Goal: Answer question/provide support: Share knowledge or assist other users

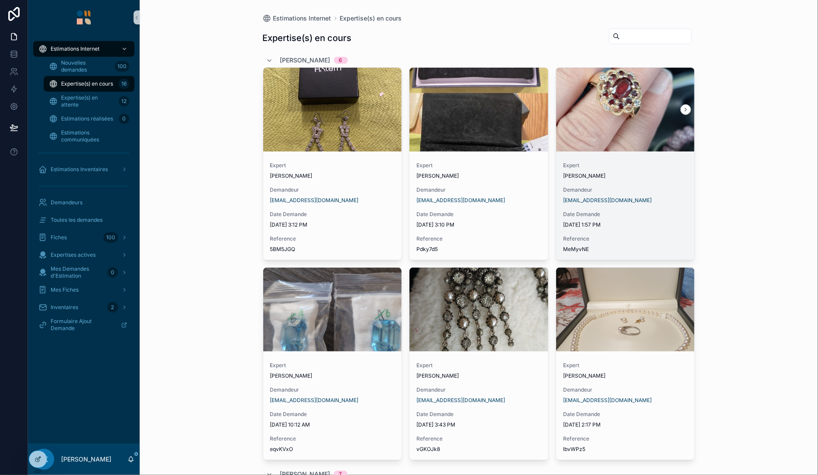
click at [655, 203] on div "[EMAIL_ADDRESS][DOMAIN_NAME]" at bounding box center [625, 200] width 125 height 7
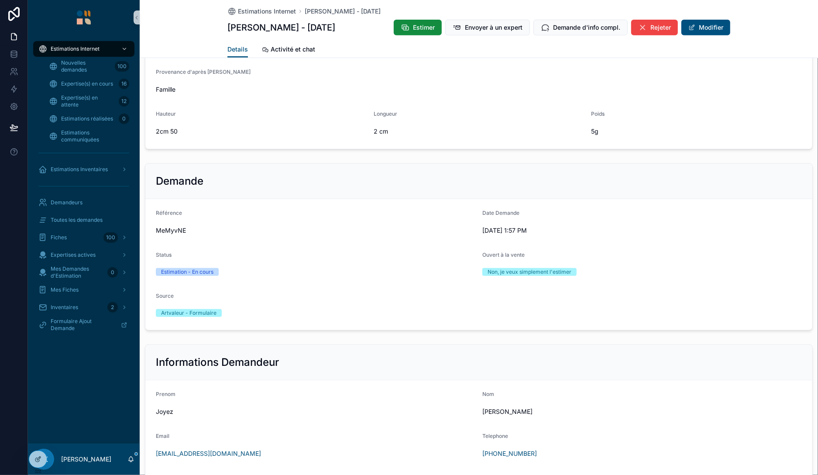
scroll to position [224, 0]
click at [74, 69] on span "Nouvelles demandes" at bounding box center [86, 66] width 50 height 14
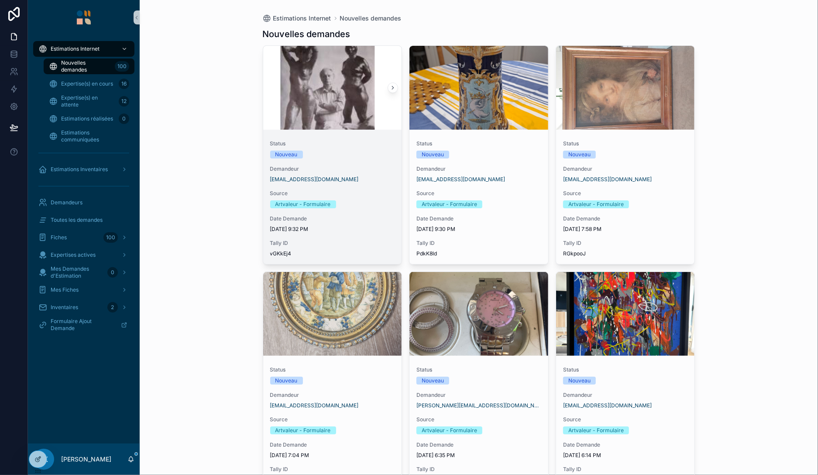
click at [359, 154] on div "Nouveau" at bounding box center [332, 155] width 125 height 8
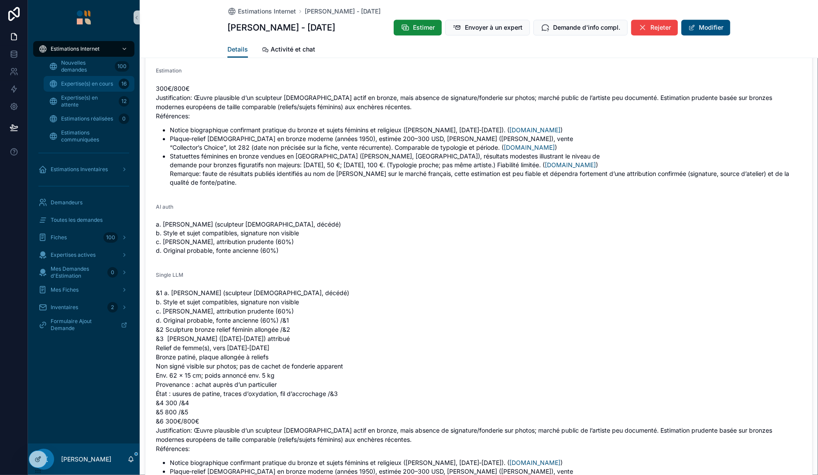
scroll to position [1382, 0]
click at [99, 72] on span "Nouvelles demandes" at bounding box center [86, 66] width 50 height 14
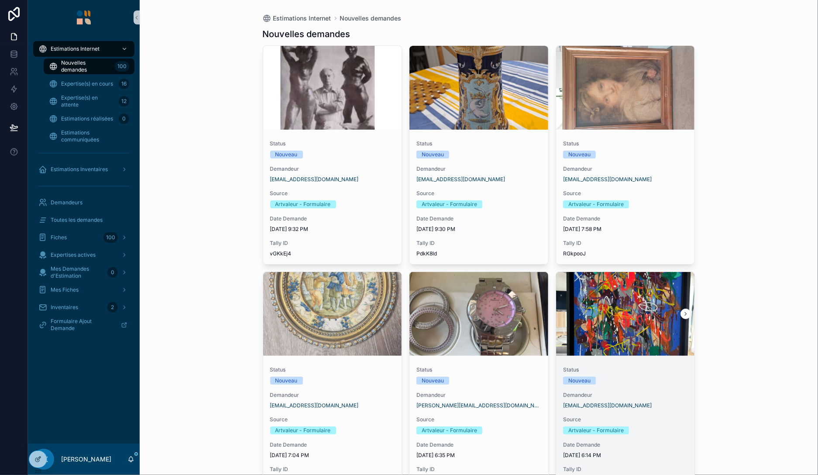
click at [647, 373] on span "Status" at bounding box center [625, 369] width 125 height 7
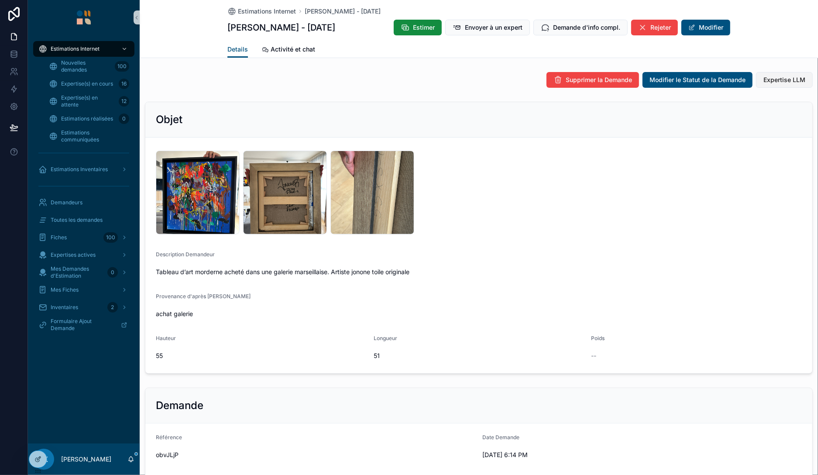
click at [787, 76] on span "Expertise LLM" at bounding box center [784, 80] width 42 height 9
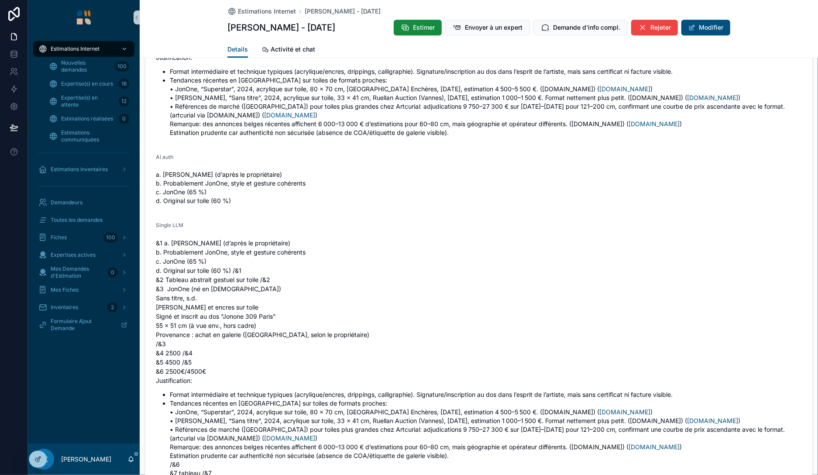
scroll to position [1413, 0]
